Goal: Information Seeking & Learning: Check status

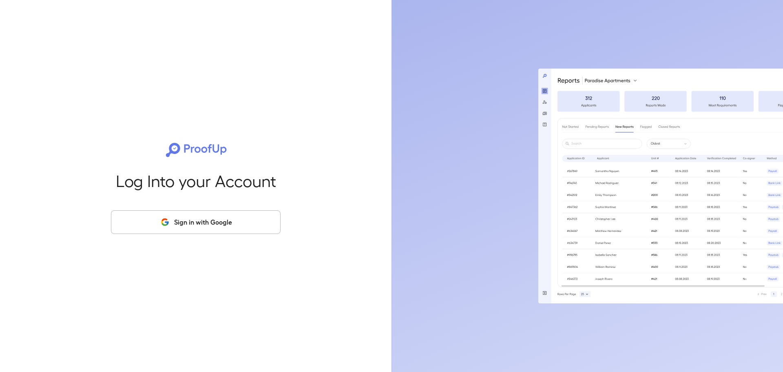
click at [208, 220] on button "Sign in with Google" at bounding box center [196, 222] width 170 height 24
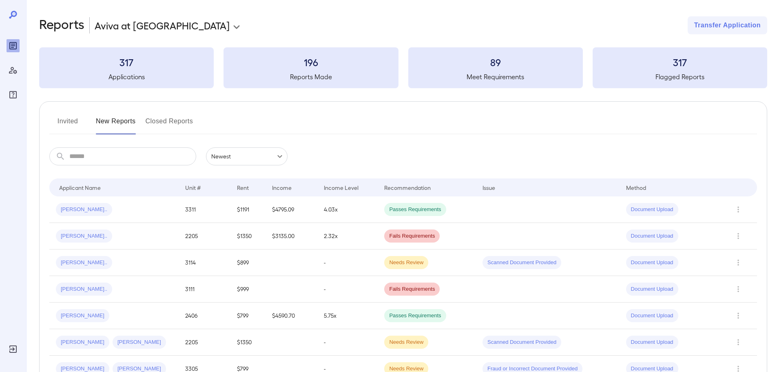
click at [78, 119] on button "Invited" at bounding box center [67, 125] width 37 height 20
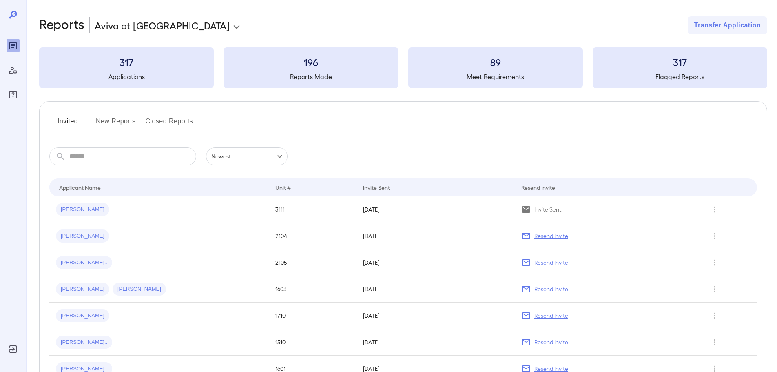
click at [124, 161] on input "text" at bounding box center [132, 156] width 127 height 18
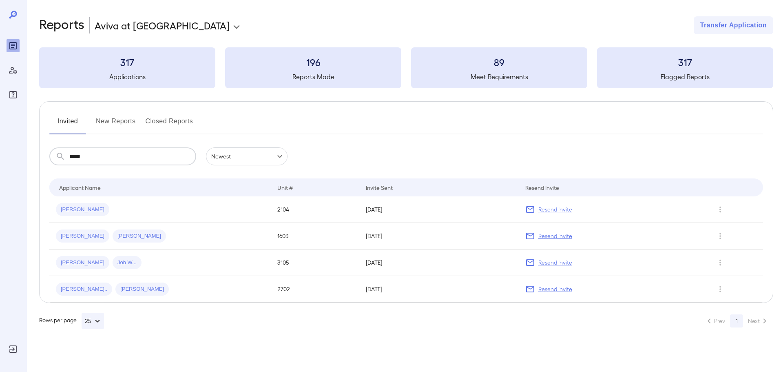
type input "*****"
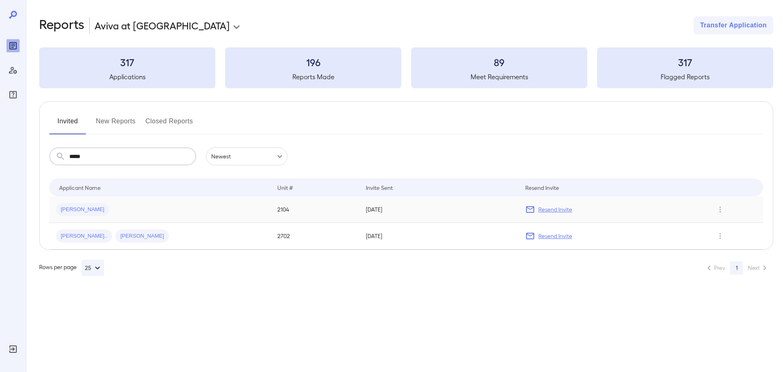
click at [100, 211] on div "[PERSON_NAME]" at bounding box center [160, 209] width 208 height 13
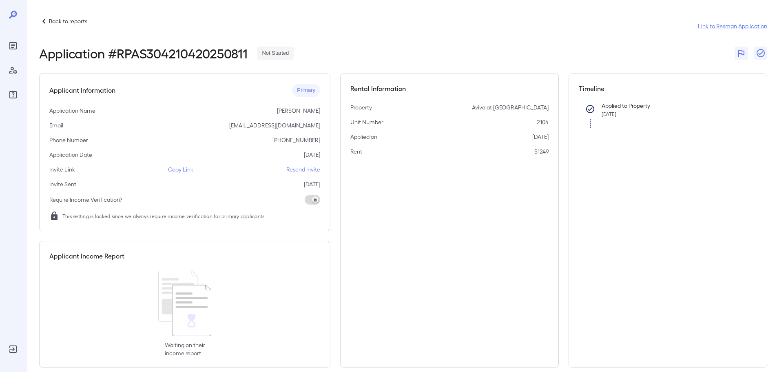
click at [185, 171] on p "Copy Link" at bounding box center [180, 169] width 25 height 8
